Goal: Transaction & Acquisition: Purchase product/service

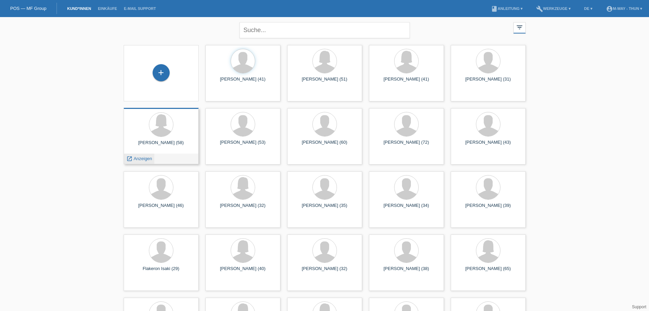
click at [140, 156] on span "Anzeigen" at bounding box center [143, 158] width 18 height 5
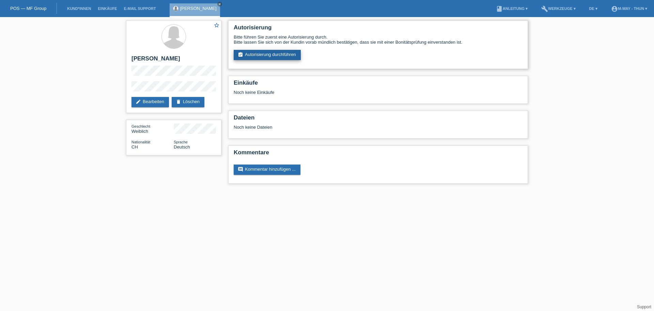
click at [279, 57] on link "assignment_turned_in Autorisierung durchführen" at bounding box center [267, 55] width 67 height 10
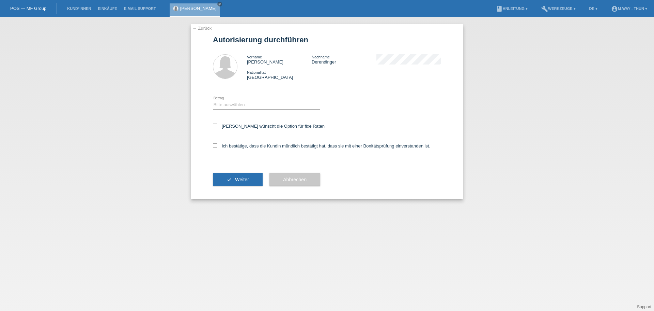
click at [243, 111] on div "Bitte auswählen CHF 1.00 - CHF 499.00 CHF 500.00 - CHF 1'999.00 CHF 2'000.00 - …" at bounding box center [266, 104] width 107 height 23
click at [243, 103] on select "Bitte auswählen CHF 1.00 - CHF 499.00 CHF 500.00 - CHF 1'999.00 CHF 2'000.00 - …" at bounding box center [266, 105] width 107 height 8
select select "3"
click at [213, 101] on select "Bitte auswählen CHF 1.00 - CHF 499.00 CHF 500.00 - CHF 1'999.00 CHF 2'000.00 - …" at bounding box center [266, 105] width 107 height 8
drag, startPoint x: 253, startPoint y: 125, endPoint x: 252, endPoint y: 134, distance: 9.6
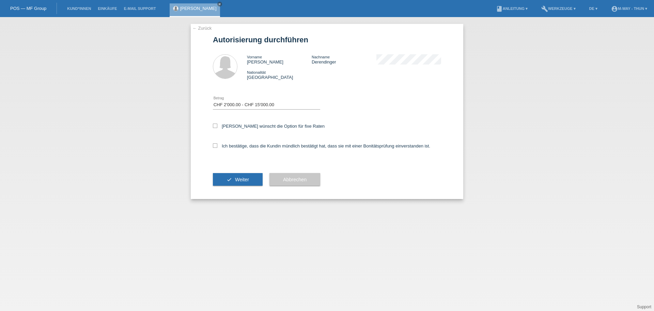
click at [253, 125] on label "Kundin wünscht die Option für fixe Raten" at bounding box center [269, 125] width 112 height 5
click at [217, 125] on input "Kundin wünscht die Option für fixe Raten" at bounding box center [215, 125] width 4 height 4
checkbox input "true"
click at [252, 147] on label "Ich bestätige, dass die Kundin mündlich bestätigt hat, dass sie mit einer Bonit…" at bounding box center [321, 145] width 217 height 5
click at [217, 147] on input "Ich bestätige, dass die Kundin mündlich bestätigt hat, dass sie mit einer Bonit…" at bounding box center [215, 145] width 4 height 4
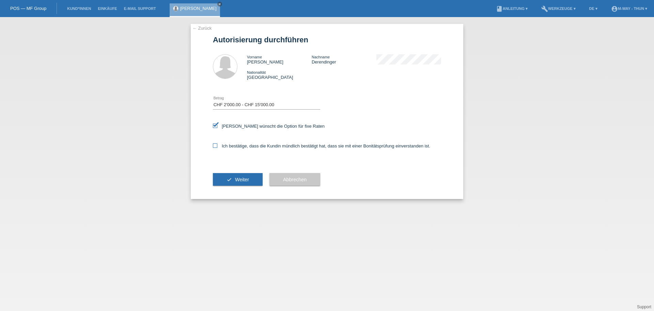
checkbox input "true"
click at [243, 176] on button "check Weiter" at bounding box center [238, 179] width 50 height 13
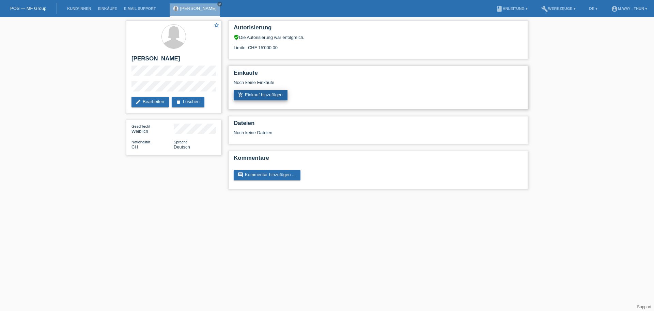
click at [254, 92] on link "add_shopping_cart Einkauf hinzufügen" at bounding box center [261, 95] width 54 height 10
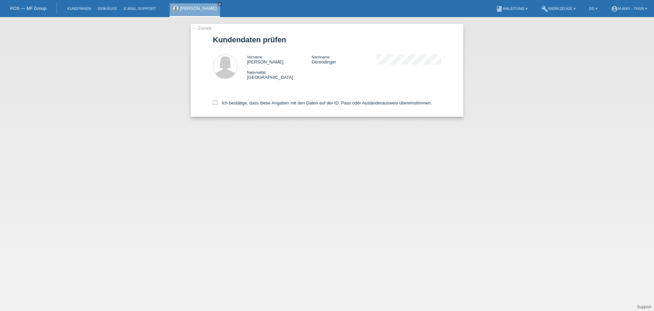
click at [248, 106] on div "Ich bestätige, dass diese Angaben mit den Daten auf der ID, Pass oder Ausländer…" at bounding box center [327, 102] width 228 height 30
click at [248, 101] on label "Ich bestätige, dass diese Angaben mit den Daten auf der ID, Pass oder Ausländer…" at bounding box center [322, 102] width 219 height 5
click at [217, 101] on input "Ich bestätige, dass diese Angaben mit den Daten auf der ID, Pass oder Ausländer…" at bounding box center [215, 102] width 4 height 4
checkbox input "true"
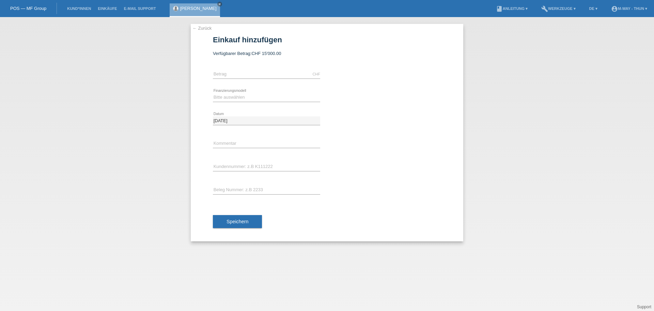
click at [248, 79] on div "CHF error Betrag" at bounding box center [266, 74] width 107 height 23
click at [249, 77] on input "text" at bounding box center [266, 74] width 107 height 9
type input "10776.02"
click at [322, 93] on div "Bitte auswählen Fixe Raten Kauf auf Rechnung mit Teilzahlungsoption error Finan…" at bounding box center [327, 97] width 228 height 23
click at [269, 94] on select "Bitte auswählen Fixe Raten Kauf auf Rechnung mit Teilzahlungsoption" at bounding box center [266, 97] width 107 height 8
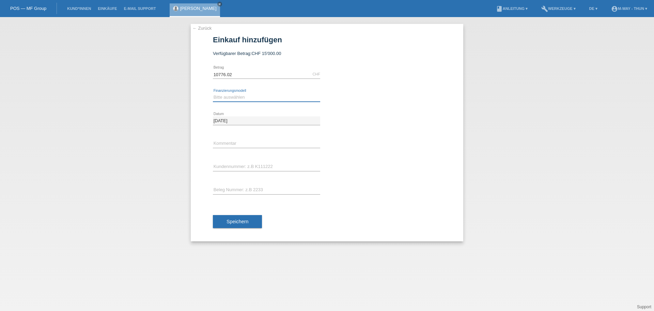
select select "77"
click at [213, 93] on select "Bitte auswählen Fixe Raten Kauf auf Rechnung mit Teilzahlungsoption" at bounding box center [266, 97] width 107 height 8
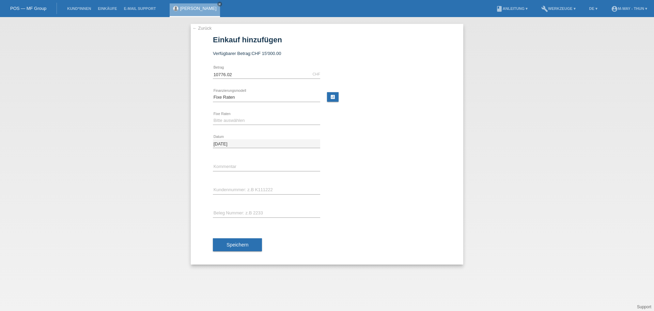
click at [252, 125] on icon at bounding box center [266, 124] width 107 height 0
click at [253, 120] on select "Bitte auswählen 4 Raten 5 Raten 6 Raten 7 Raten 8 Raten 9 Raten 10 Raten 11 Rat…" at bounding box center [266, 120] width 107 height 8
select select "202"
click at [213, 116] on select "Bitte auswählen 4 Raten 5 Raten 6 Raten 7 Raten 8 Raten 9 Raten 10 Raten 11 Rat…" at bounding box center [266, 120] width 107 height 8
click at [340, 147] on div "08.10.2025 error Datum" at bounding box center [327, 143] width 228 height 23
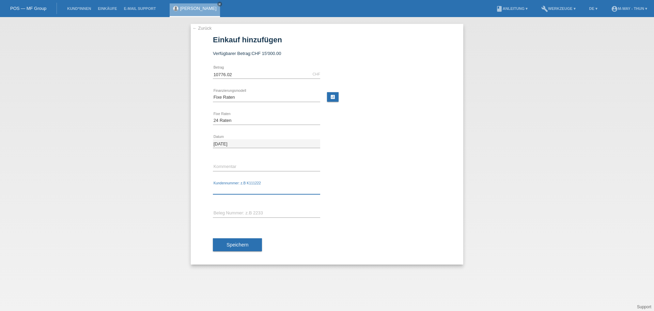
click at [265, 190] on input "text" at bounding box center [266, 189] width 107 height 9
type input "K152072"
type input "51361"
click at [275, 233] on div "Speichern" at bounding box center [327, 245] width 228 height 40
click at [248, 240] on button "Speichern" at bounding box center [237, 244] width 49 height 13
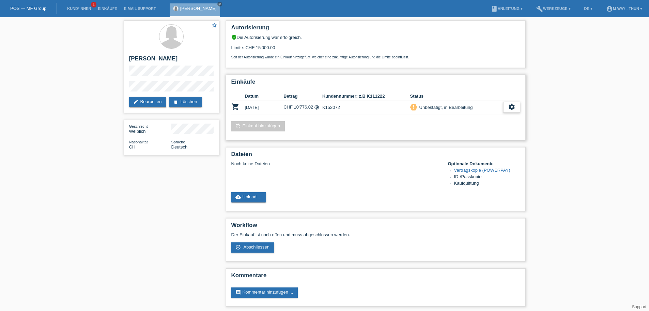
click at [503, 106] on div "settings" at bounding box center [511, 107] width 17 height 11
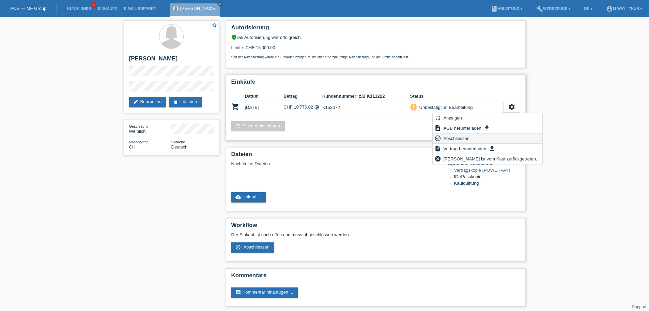
click at [458, 137] on span "Abschliessen" at bounding box center [456, 138] width 28 height 8
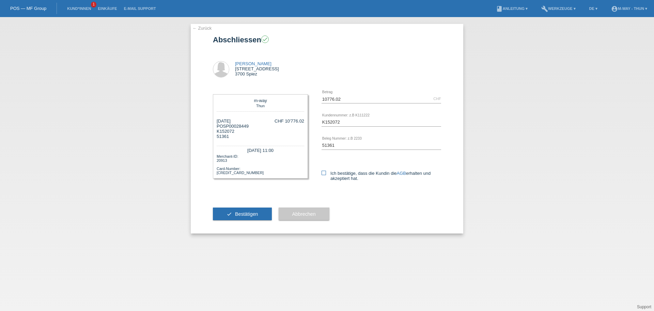
click at [333, 175] on label "Ich bestätige, dass die Kundin die AGB erhalten und akzeptiert hat." at bounding box center [382, 175] width 120 height 10
click at [326, 175] on input "Ich bestätige, dass die Kundin die AGB erhalten und akzeptiert hat." at bounding box center [324, 172] width 4 height 4
checkbox input "true"
click at [233, 214] on button "check Bestätigen" at bounding box center [242, 213] width 59 height 13
